Goal: Navigation & Orientation: Find specific page/section

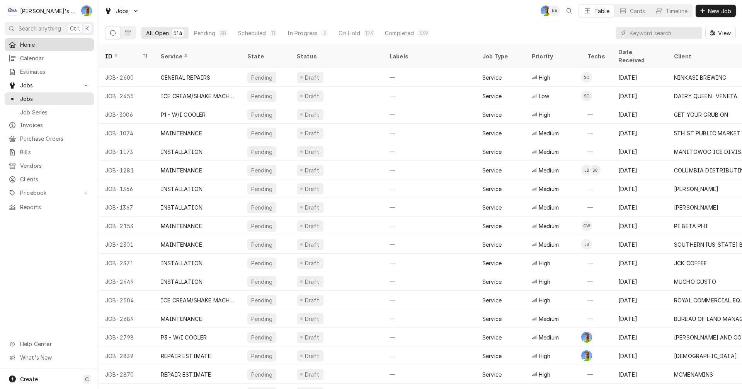
click at [51, 44] on span "Home" at bounding box center [55, 45] width 70 height 8
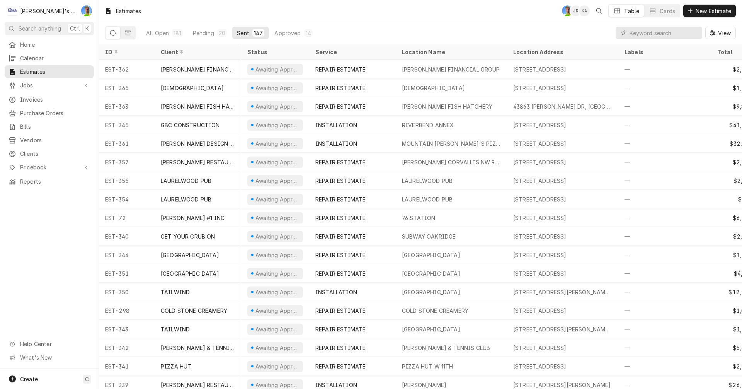
scroll to position [0, 136]
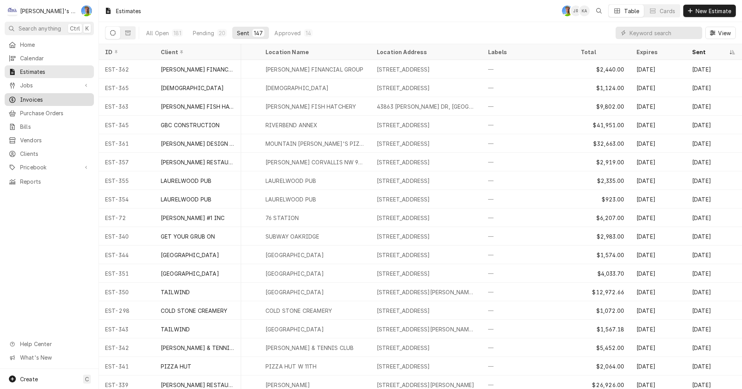
click at [35, 95] on span "Invoices" at bounding box center [55, 99] width 70 height 8
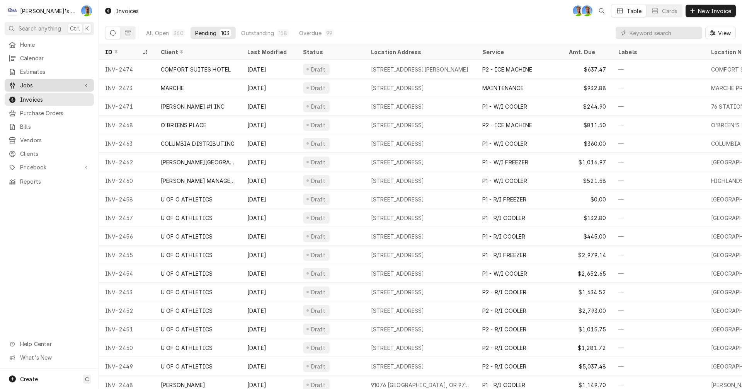
click at [39, 82] on span "Jobs" at bounding box center [49, 85] width 58 height 8
click at [40, 96] on span "Jobs" at bounding box center [55, 99] width 70 height 8
